Goal: Task Accomplishment & Management: Manage account settings

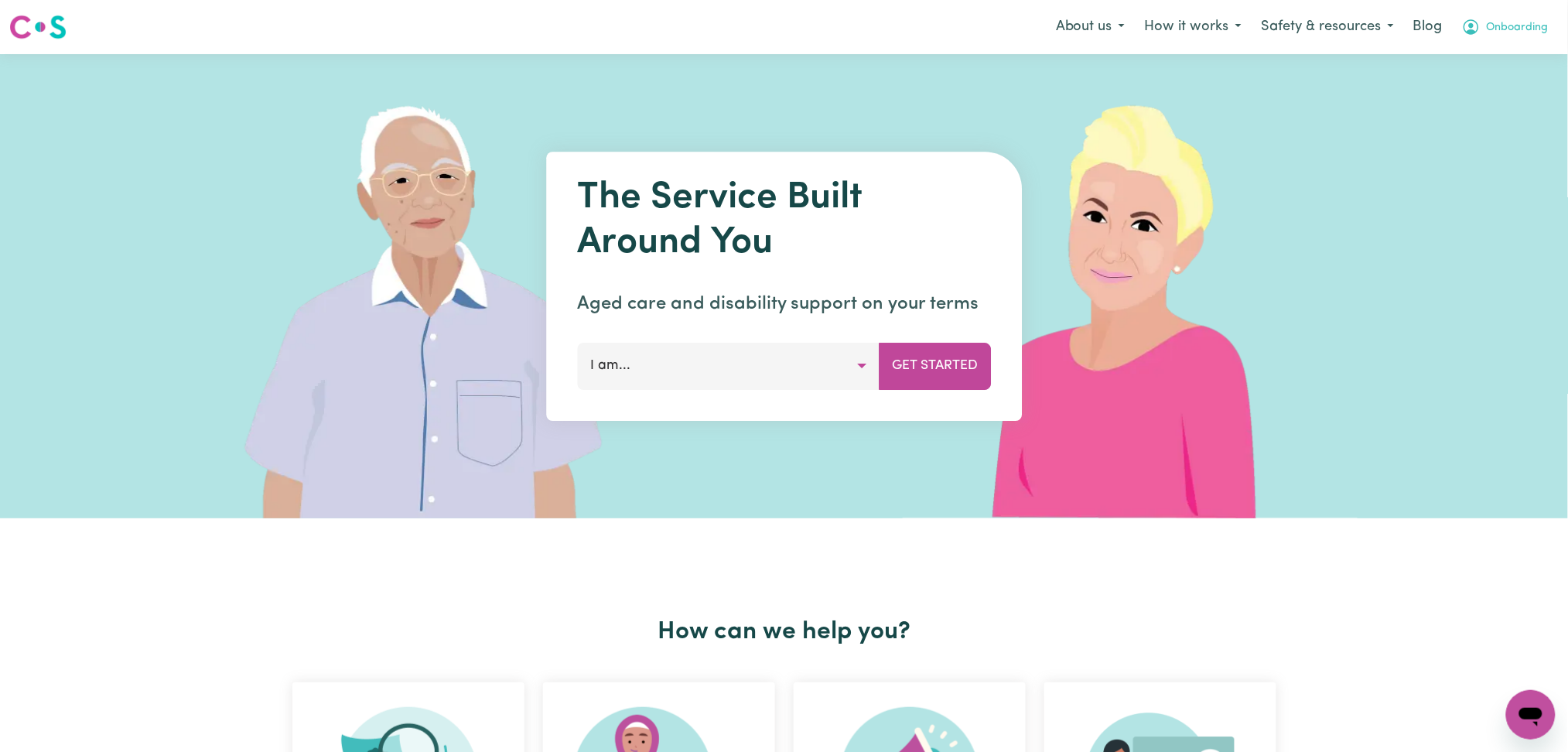
click at [1524, 25] on span "Onboarding" at bounding box center [1517, 27] width 62 height 17
click at [1483, 84] on link "Logout" at bounding box center [1497, 89] width 122 height 29
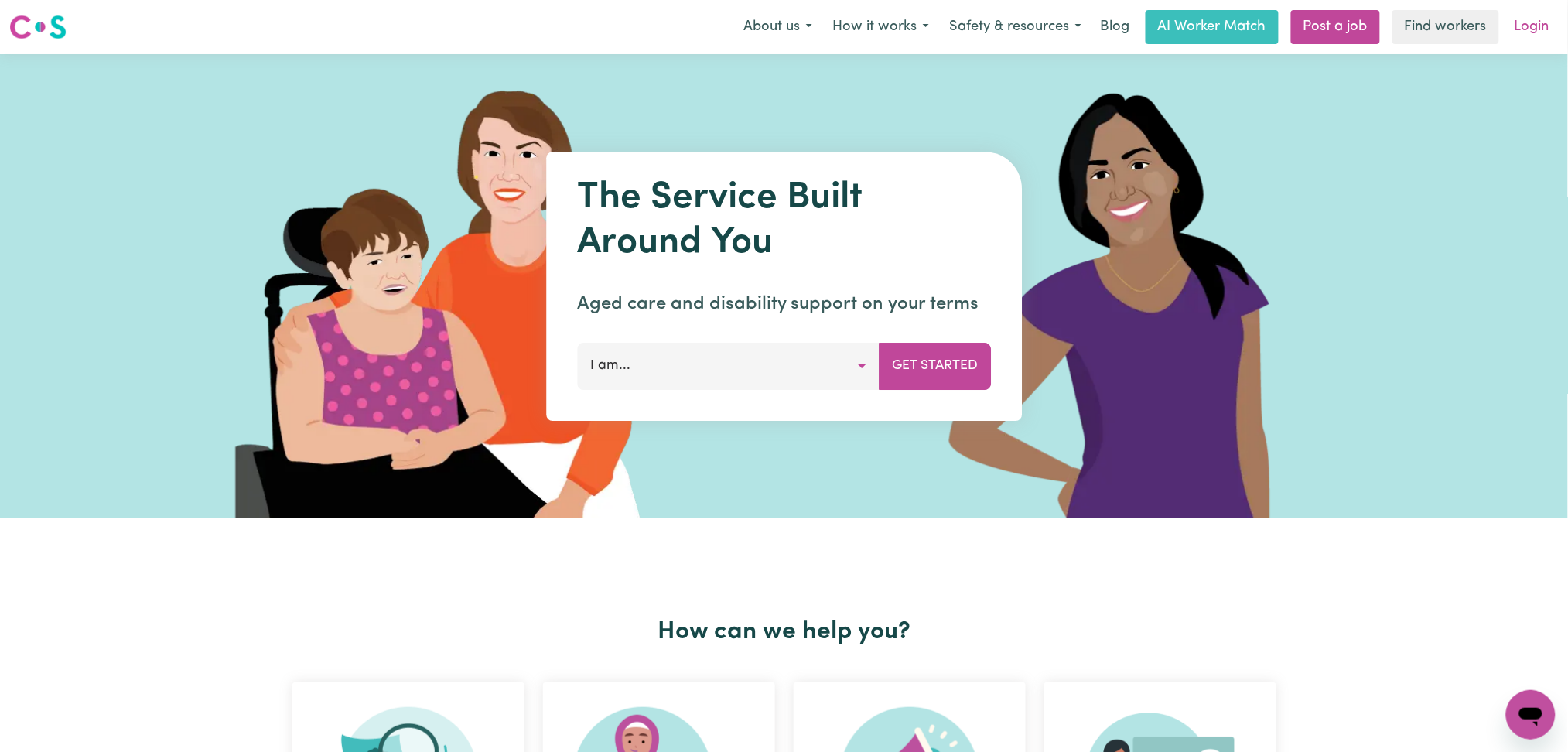
click at [1531, 27] on link "Login" at bounding box center [1531, 27] width 53 height 34
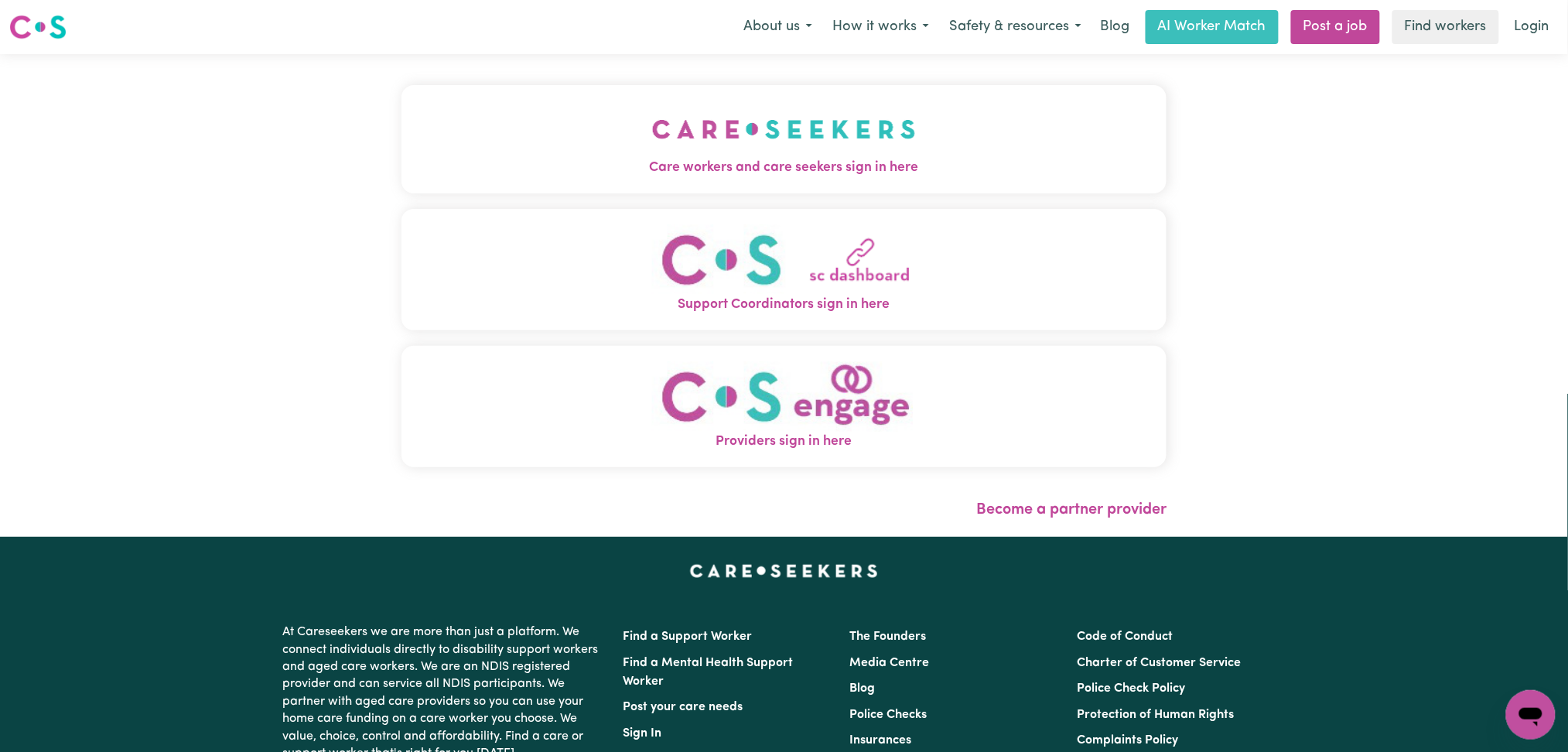
click at [718, 125] on img "Care workers and care seekers sign in here" at bounding box center [784, 129] width 264 height 57
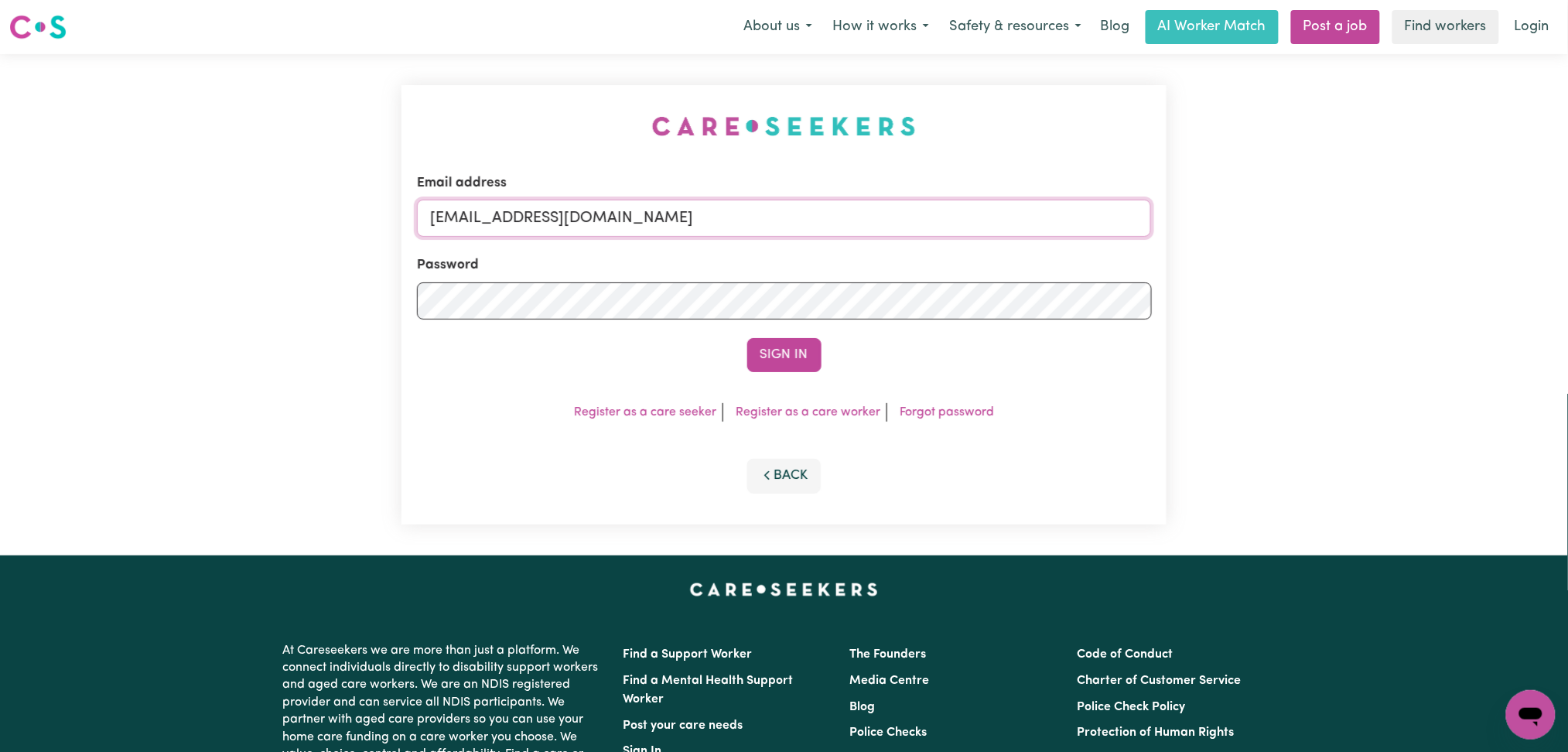
click at [503, 223] on input "[EMAIL_ADDRESS][DOMAIN_NAME]" at bounding box center [784, 218] width 735 height 37
type input "Superuser~[EMAIL_ADDRESS][DOMAIN_NAME]"
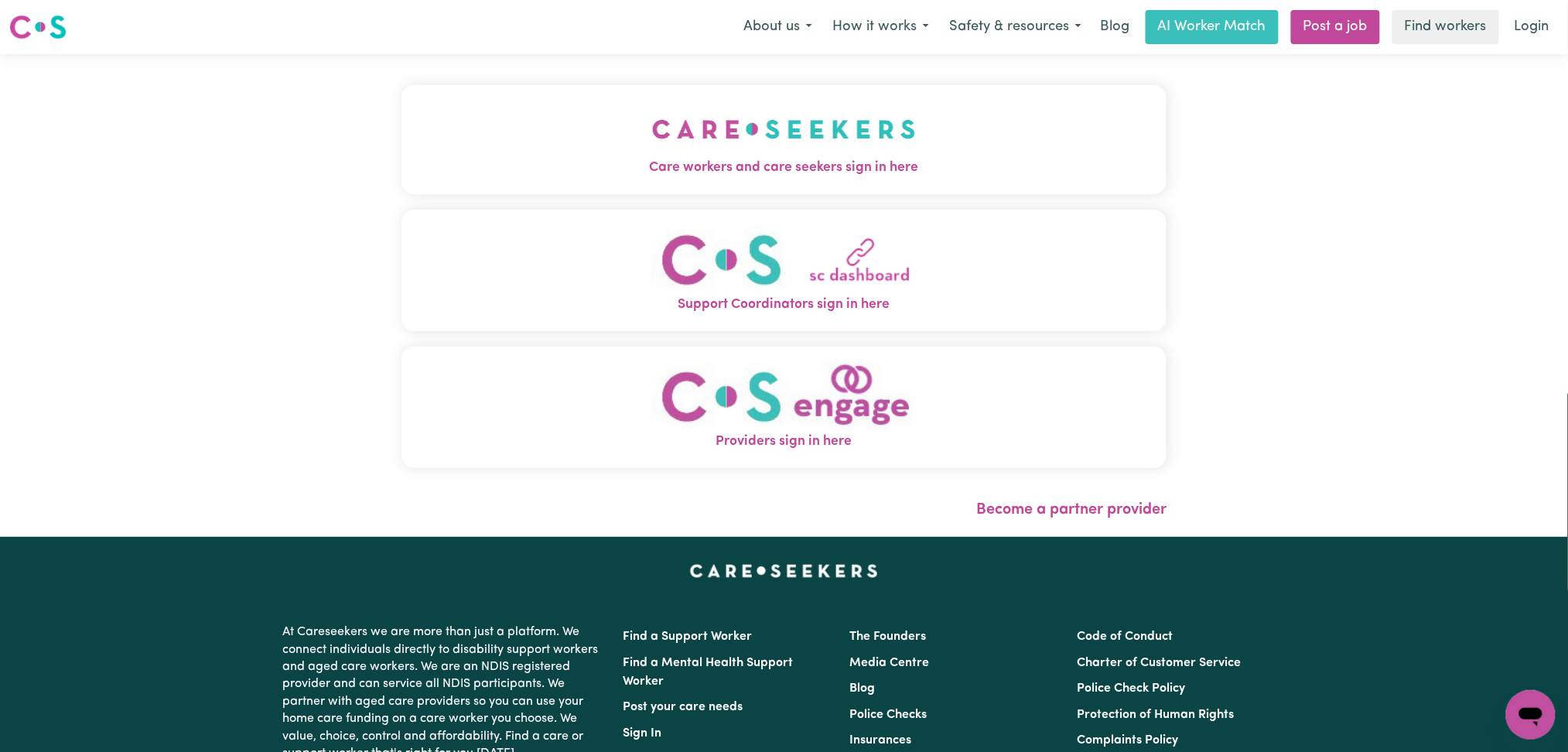
click at [589, 124] on button "Care workers and care seekers sign in here" at bounding box center [784, 139] width 765 height 108
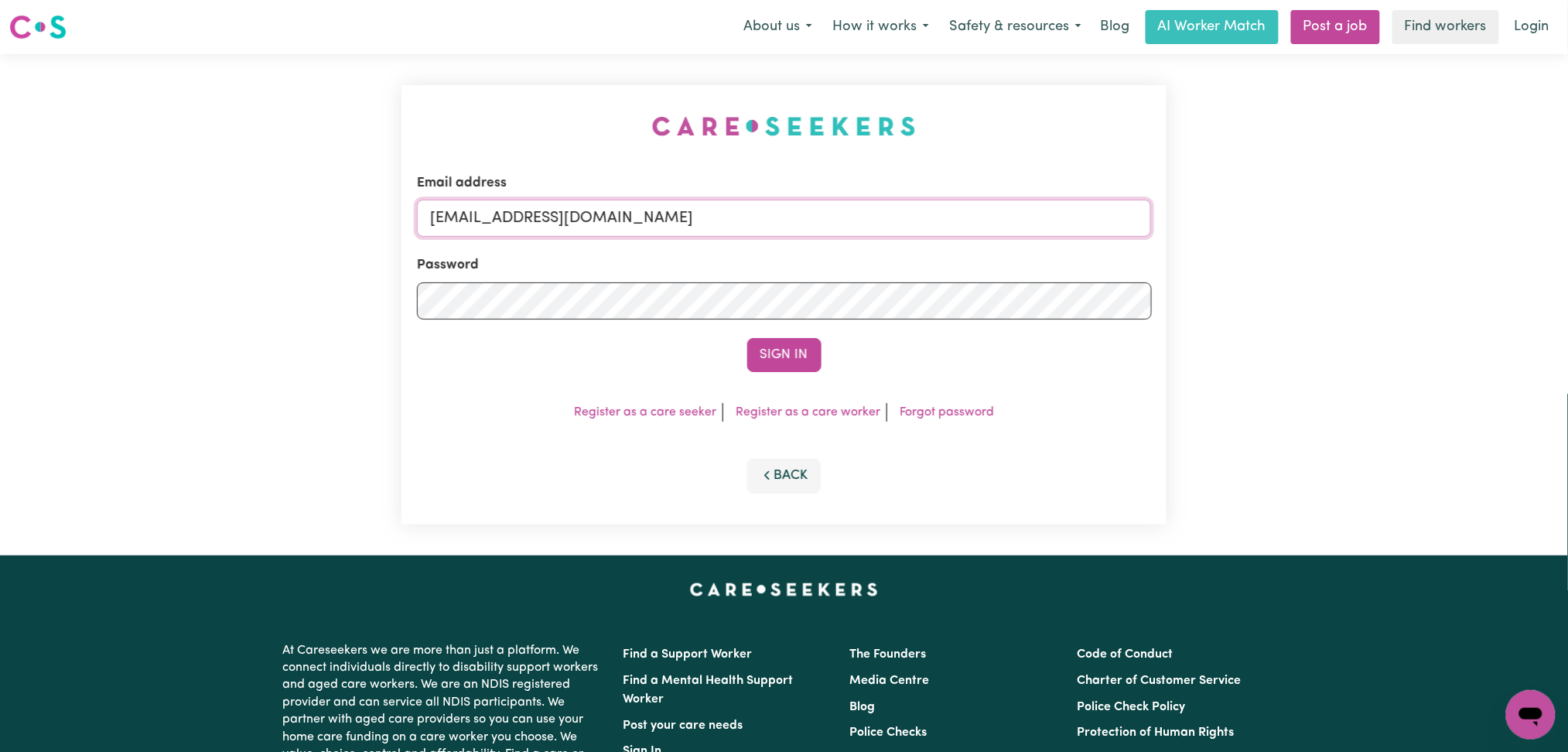
click at [521, 213] on input "[EMAIL_ADDRESS][DOMAIN_NAME]" at bounding box center [784, 218] width 735 height 37
click at [505, 209] on input "Superuser~[EMAIL_ADDRESS][DOMAIN_NAME]" at bounding box center [784, 218] width 735 height 37
drag, startPoint x: 510, startPoint y: 213, endPoint x: 996, endPoint y: 225, distance: 486.1
click at [996, 225] on input "Superuser~[EMAIL_ADDRESS][DOMAIN_NAME]" at bounding box center [784, 218] width 735 height 37
type input "Superuser~[EMAIL_ADDRESS][DOMAIN_NAME]"
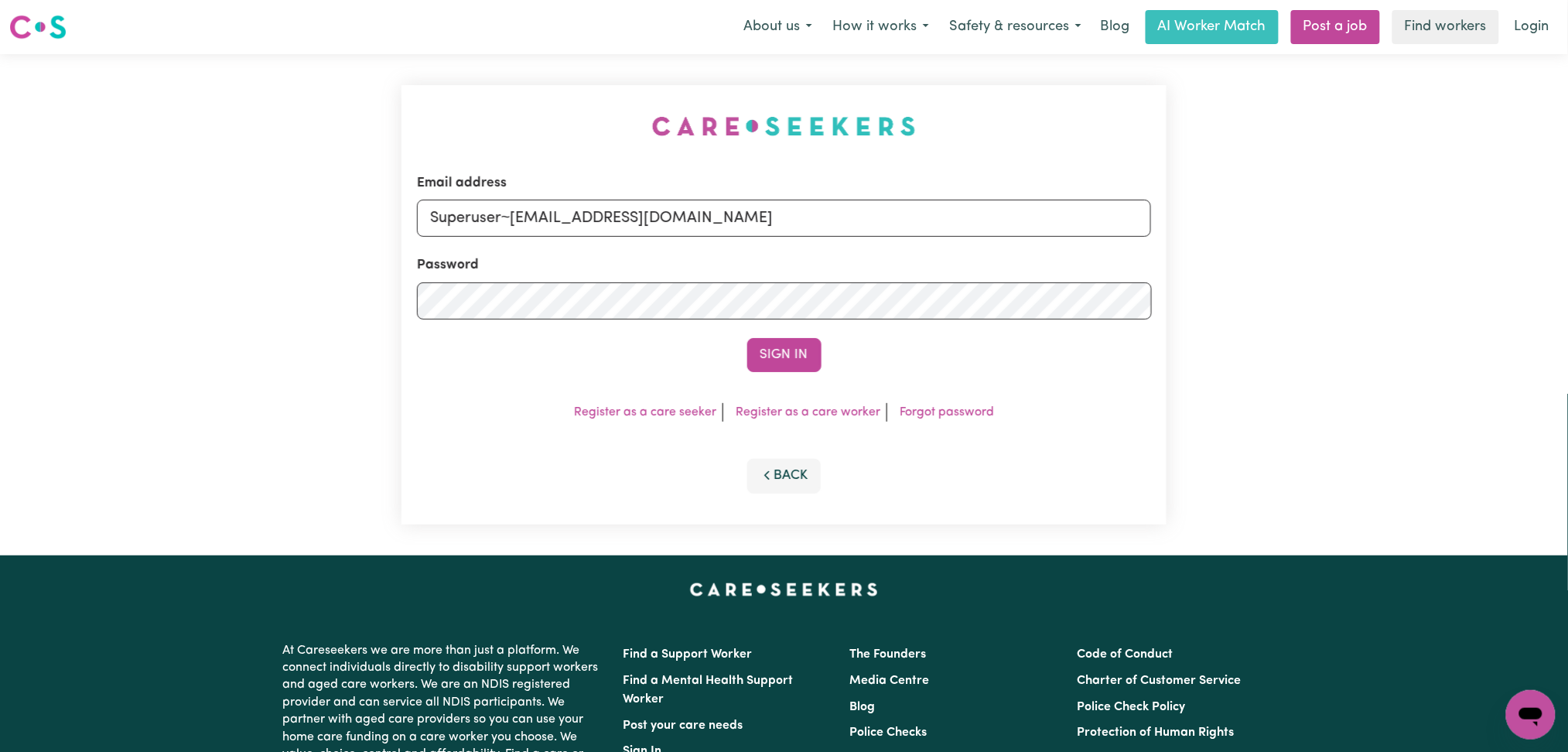
click at [747, 338] on button "Sign In" at bounding box center [784, 355] width 75 height 34
